Goal: Information Seeking & Learning: Get advice/opinions

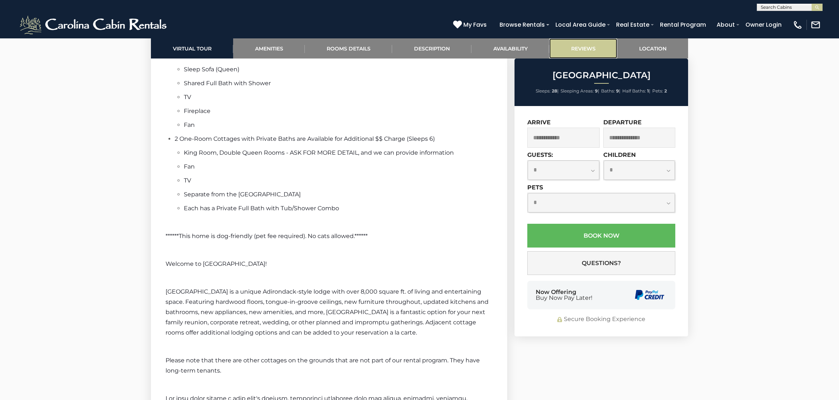
click at [575, 42] on link "Reviews" at bounding box center [583, 48] width 68 height 20
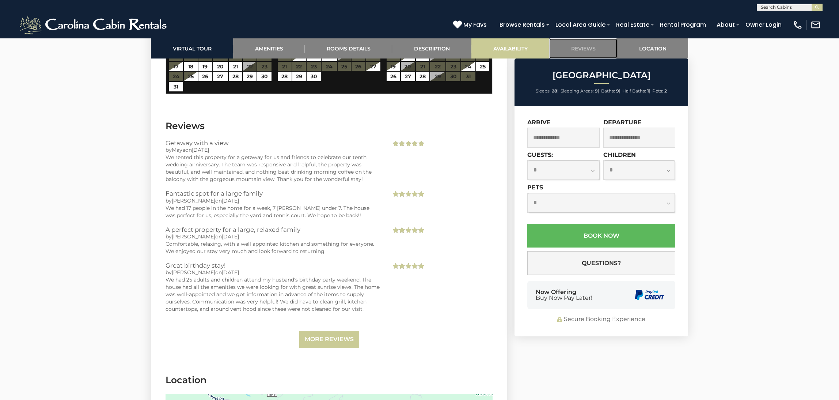
scroll to position [3222, 0]
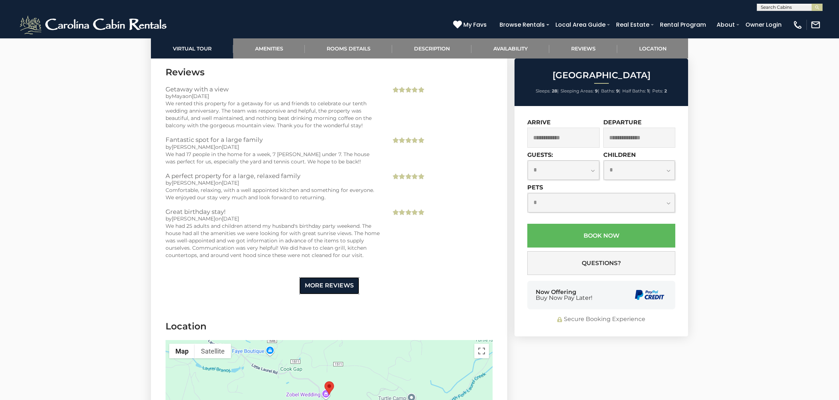
click at [318, 286] on link "More Reviews" at bounding box center [329, 285] width 60 height 17
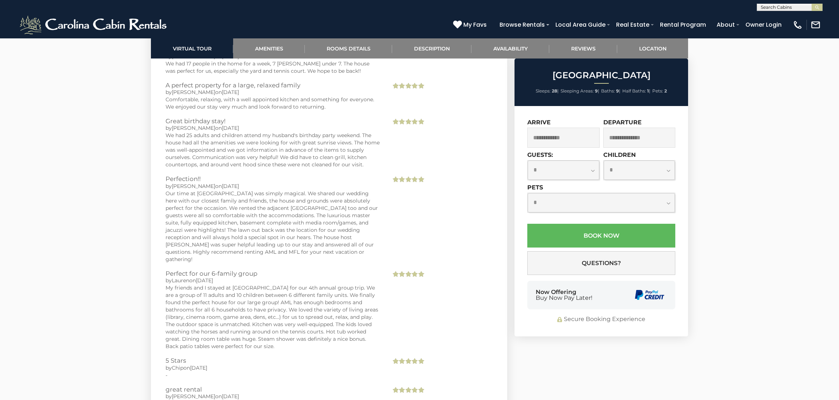
scroll to position [3313, 0]
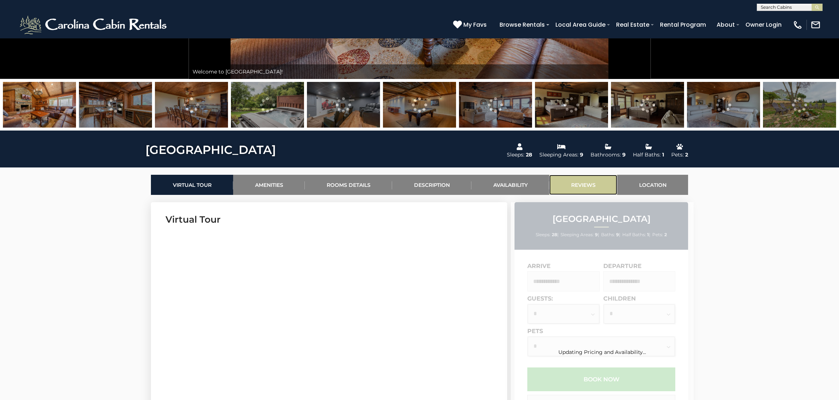
click at [577, 182] on link "Reviews" at bounding box center [583, 185] width 68 height 20
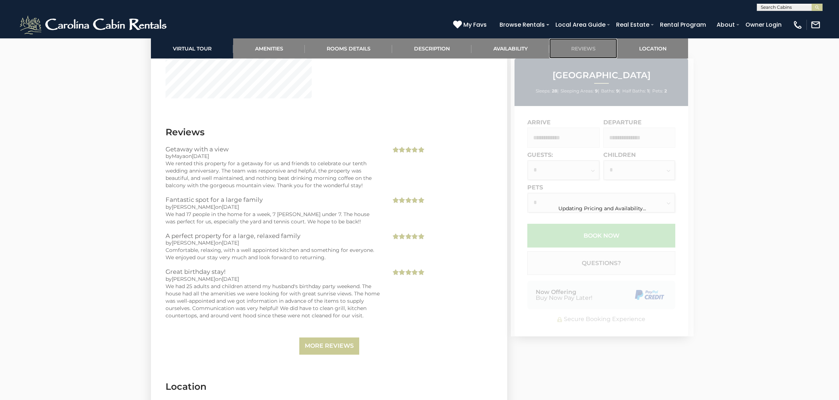
scroll to position [3336, 0]
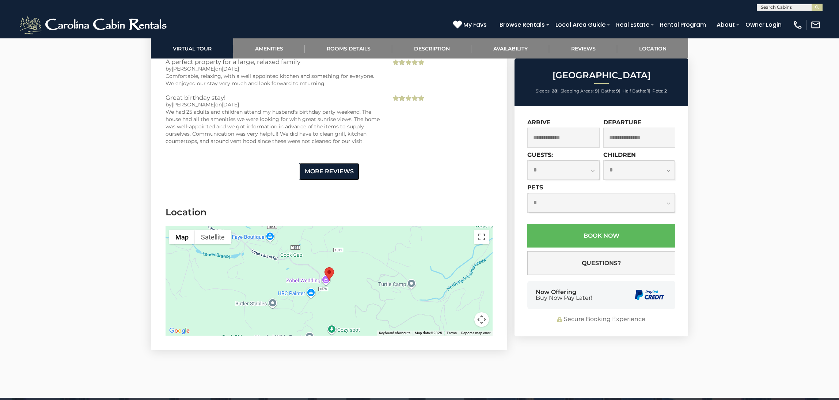
click at [349, 169] on link "More Reviews" at bounding box center [329, 171] width 60 height 17
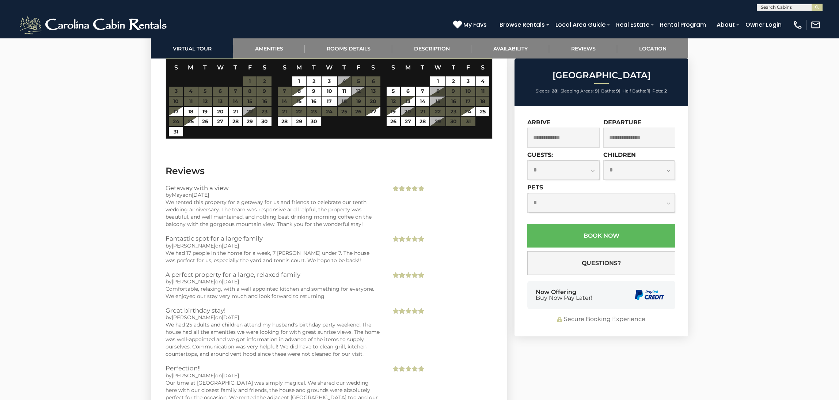
scroll to position [3123, 0]
